Goal: Task Accomplishment & Management: Use online tool/utility

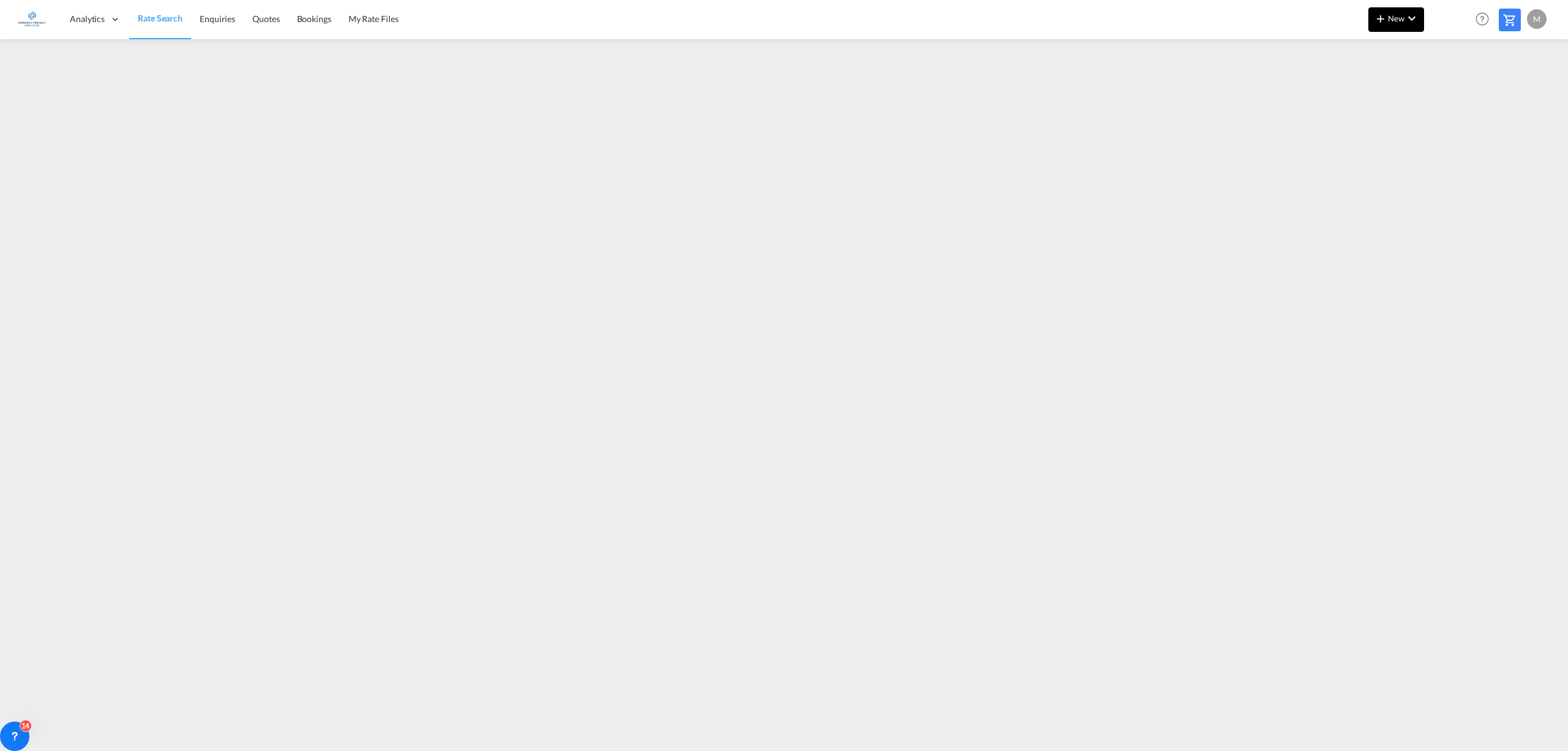
click at [1400, 16] on span "New" at bounding box center [1396, 18] width 46 height 10
click at [1488, 97] on div "Ratesheet" at bounding box center [1471, 91] width 75 height 31
click at [1378, 18] on md-icon "icon-plus 400-fg" at bounding box center [1381, 18] width 15 height 15
click at [1463, 96] on div "Ratesheet" at bounding box center [1462, 91] width 45 height 31
click at [151, 20] on span "Rate Search" at bounding box center [160, 19] width 44 height 10
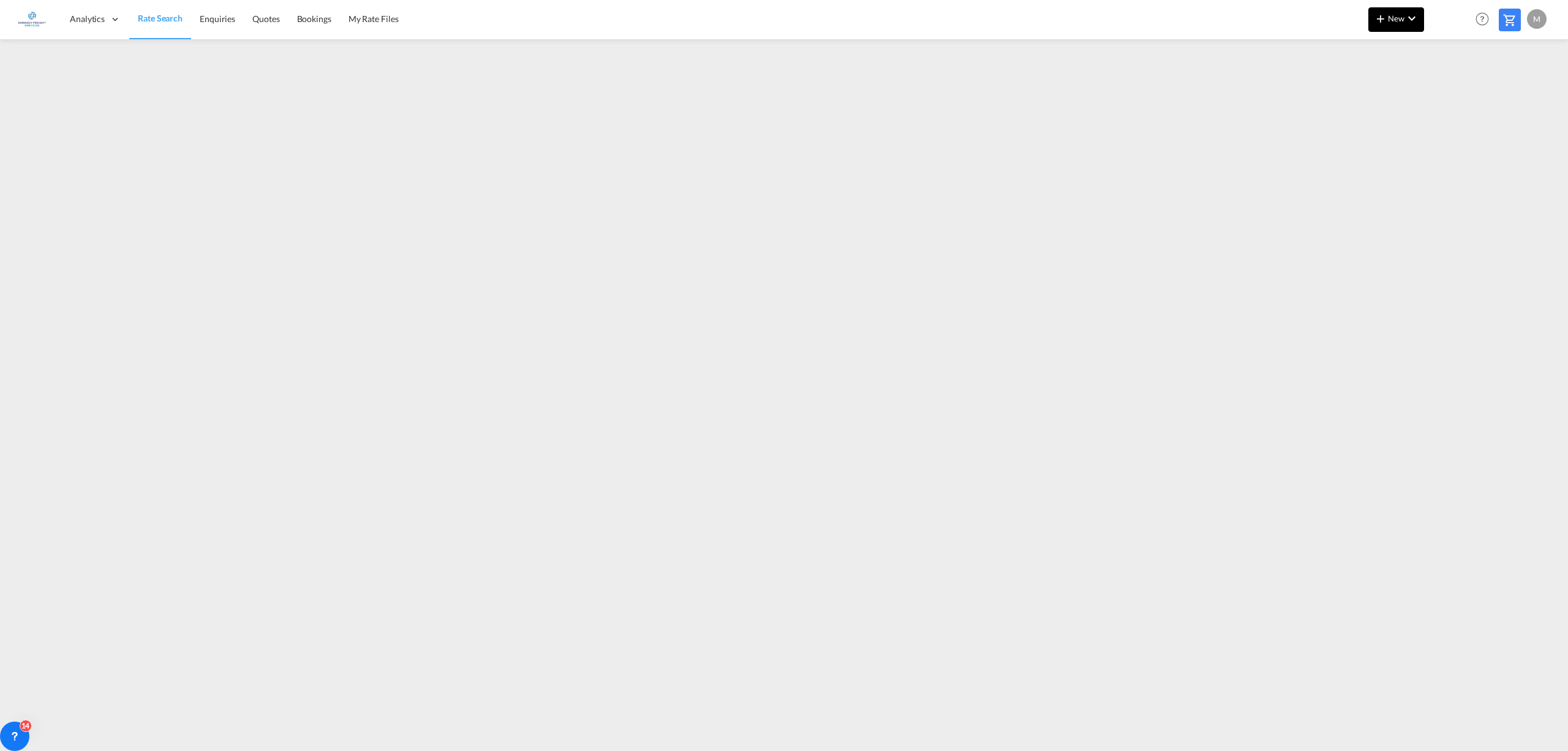
click at [1400, 25] on button "New" at bounding box center [1396, 20] width 55 height 25
click at [1445, 86] on span "Ratesheet" at bounding box center [1447, 92] width 14 height 25
